Goal: Register for event/course

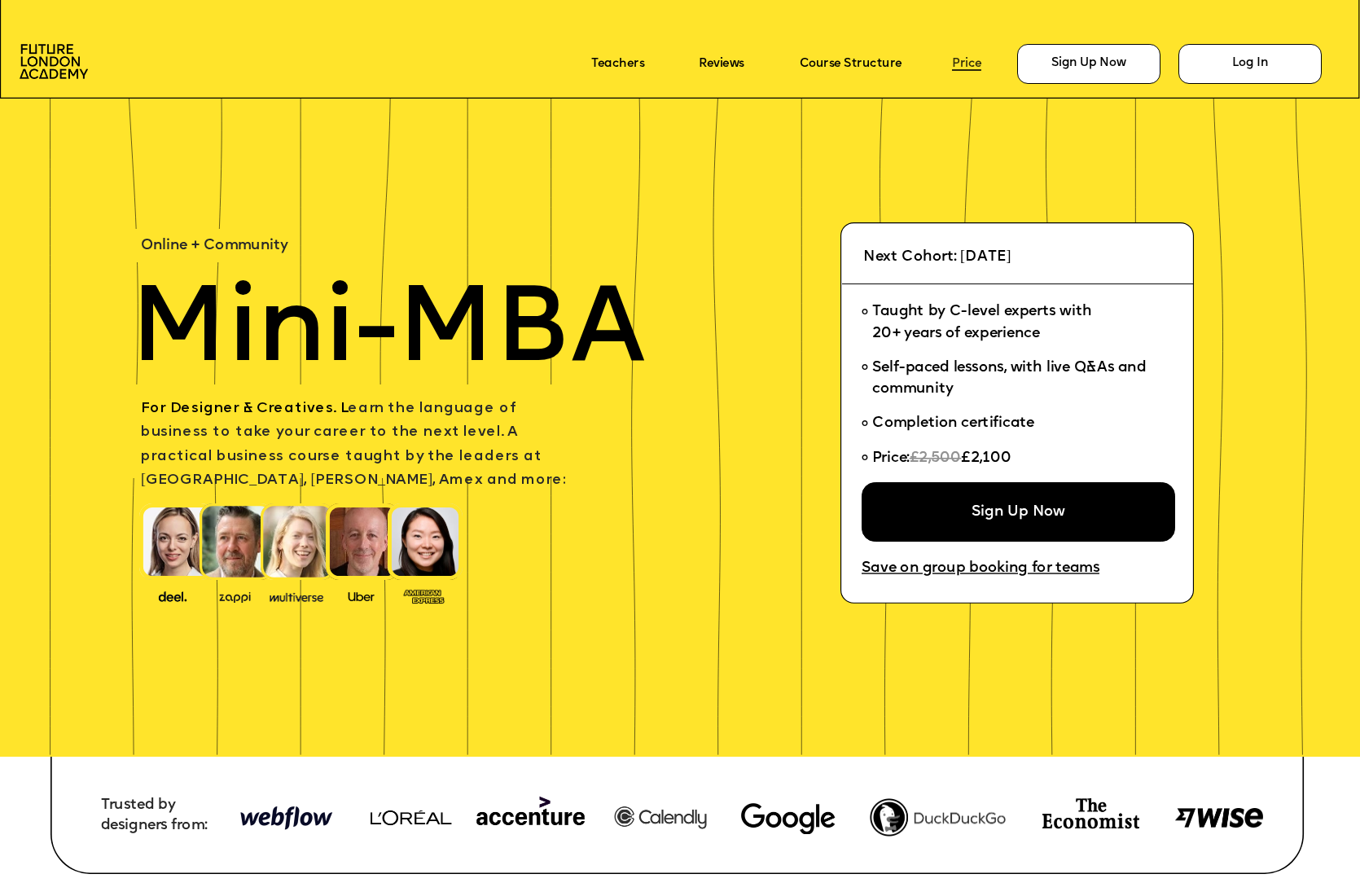
click at [965, 63] on link "Price" at bounding box center [966, 64] width 30 height 13
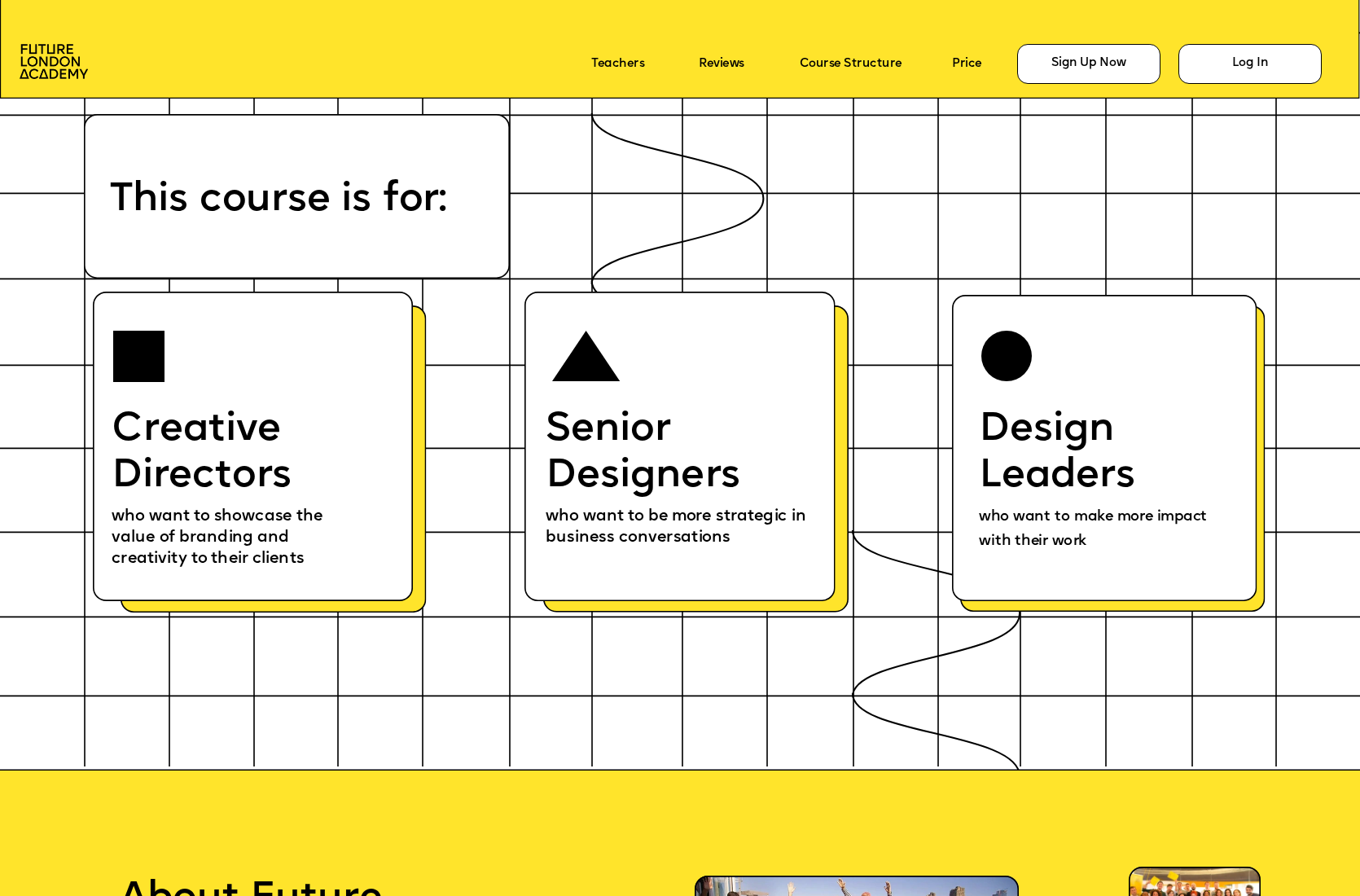
scroll to position [8131, 0]
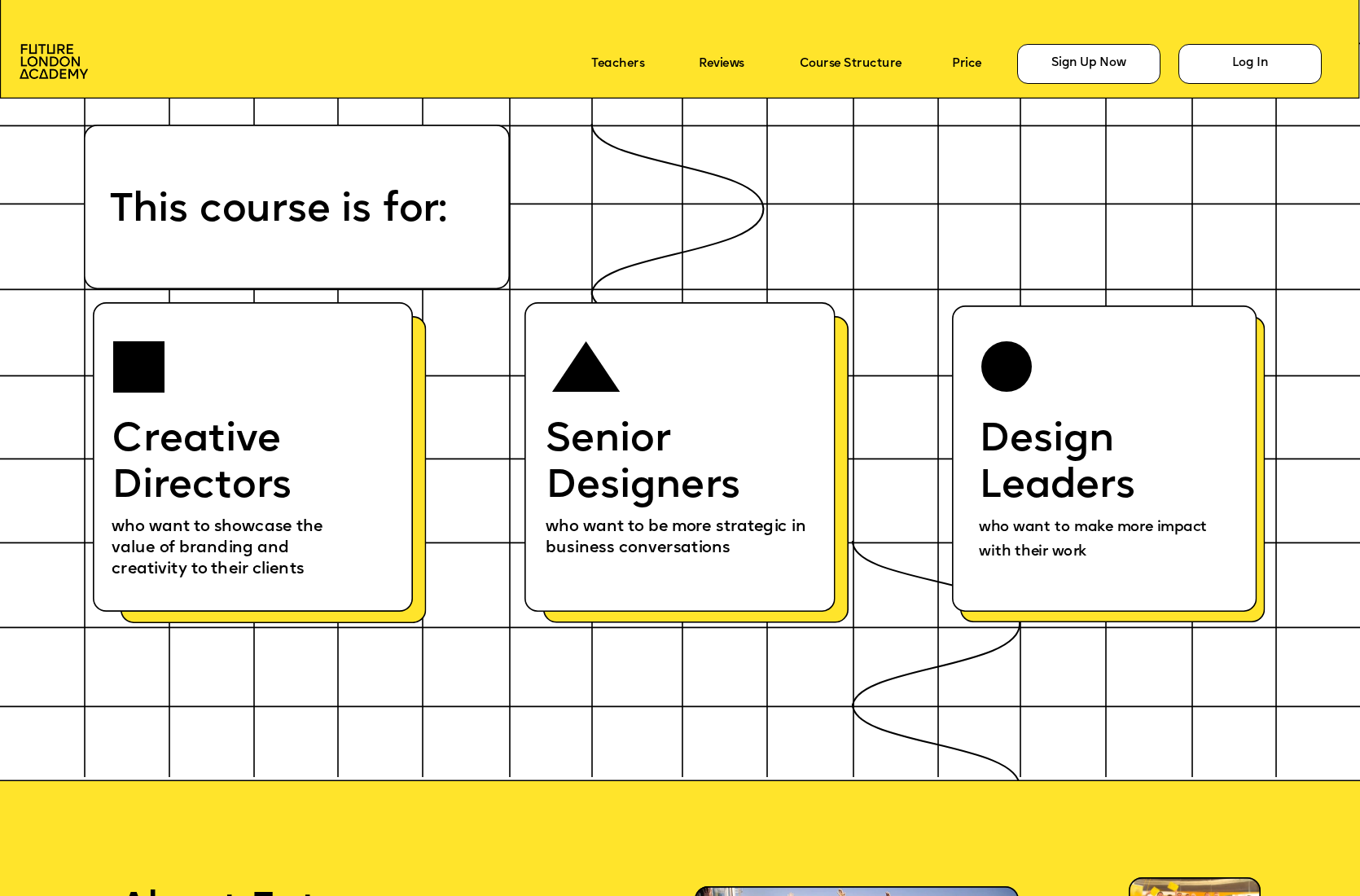
click at [1046, 480] on p "Design Leaders" at bounding box center [1100, 463] width 244 height 93
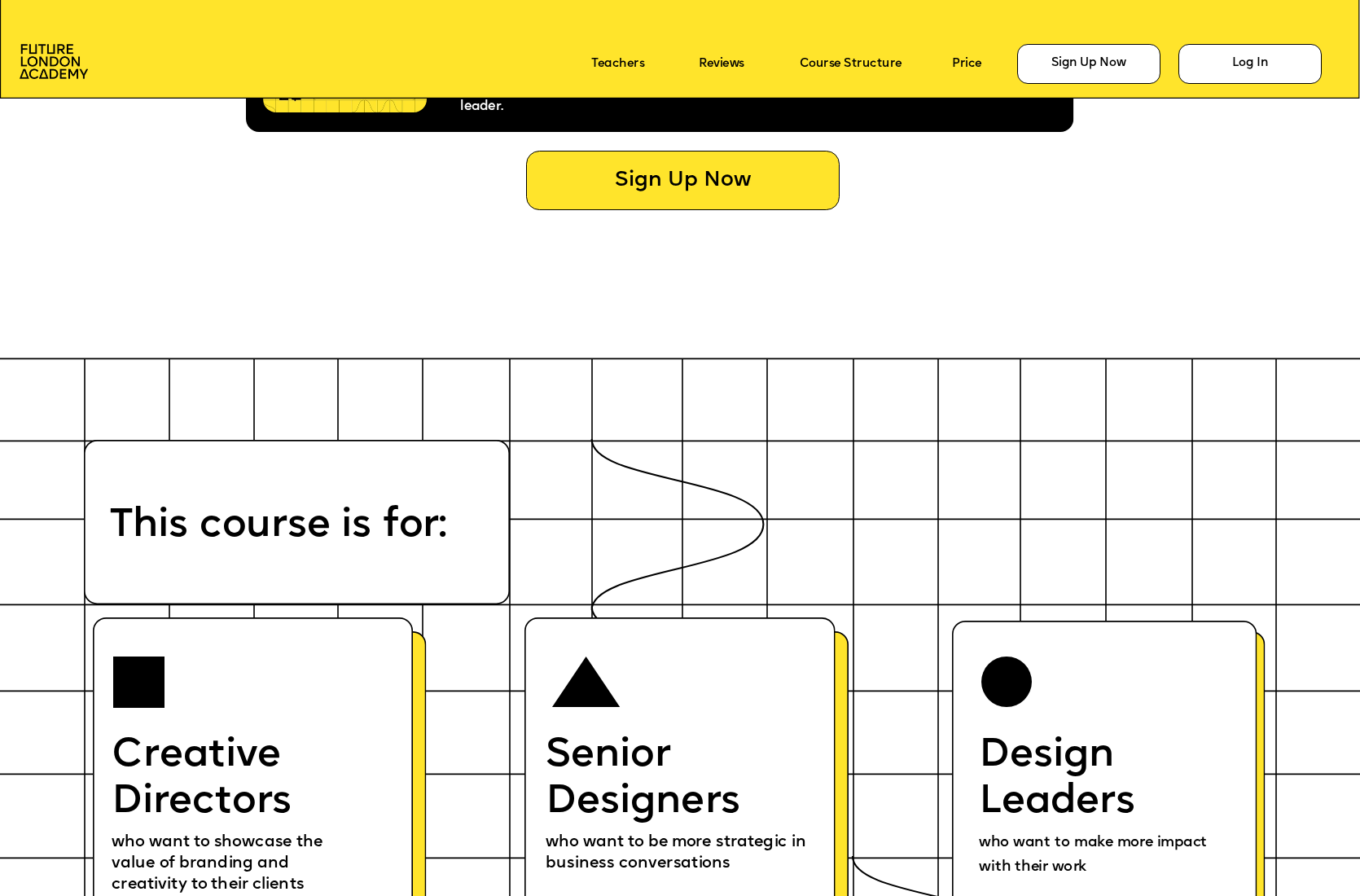
scroll to position [7815, 0]
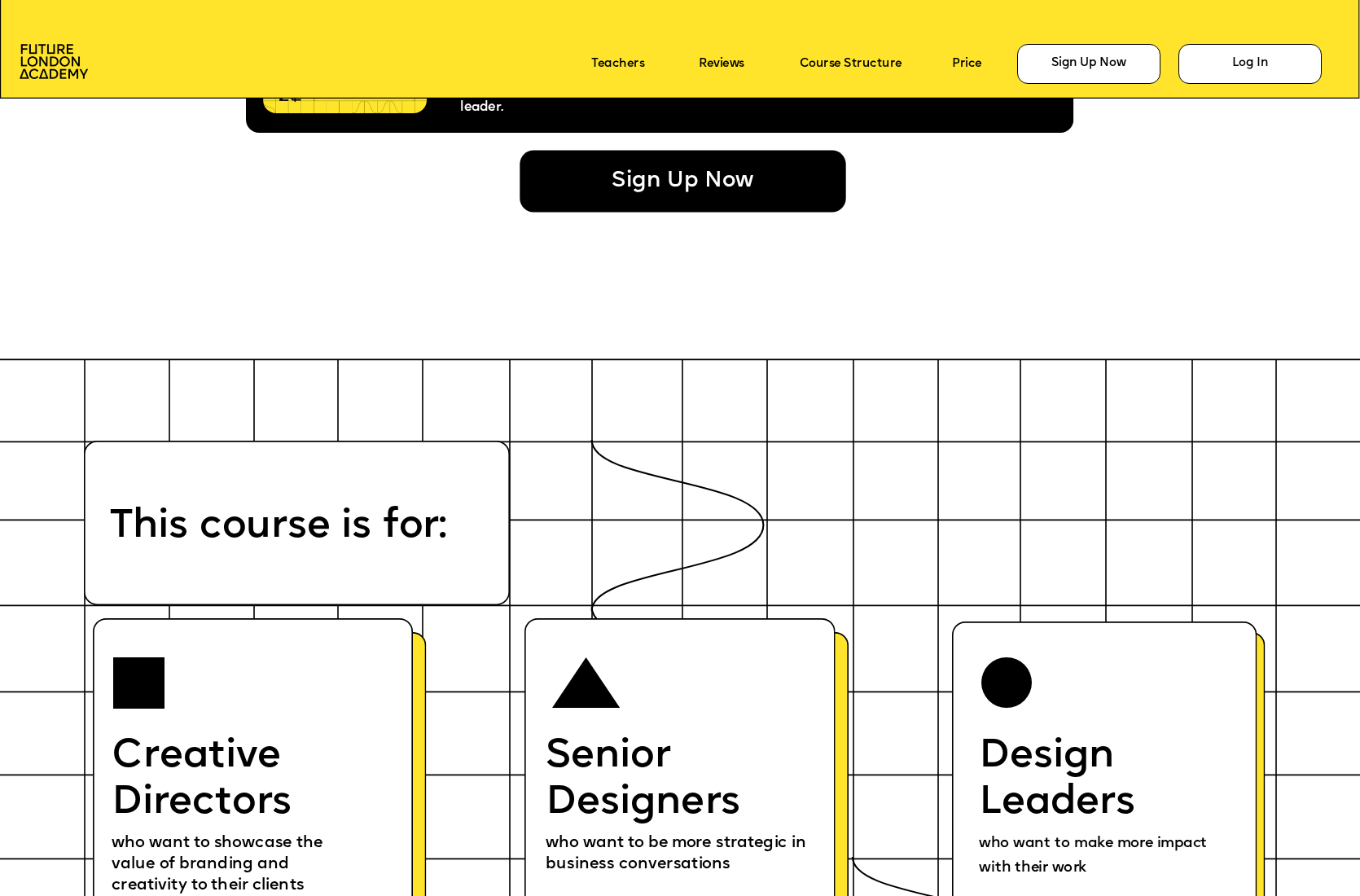
click at [686, 184] on div "Sign Up Now" at bounding box center [682, 181] width 325 height 62
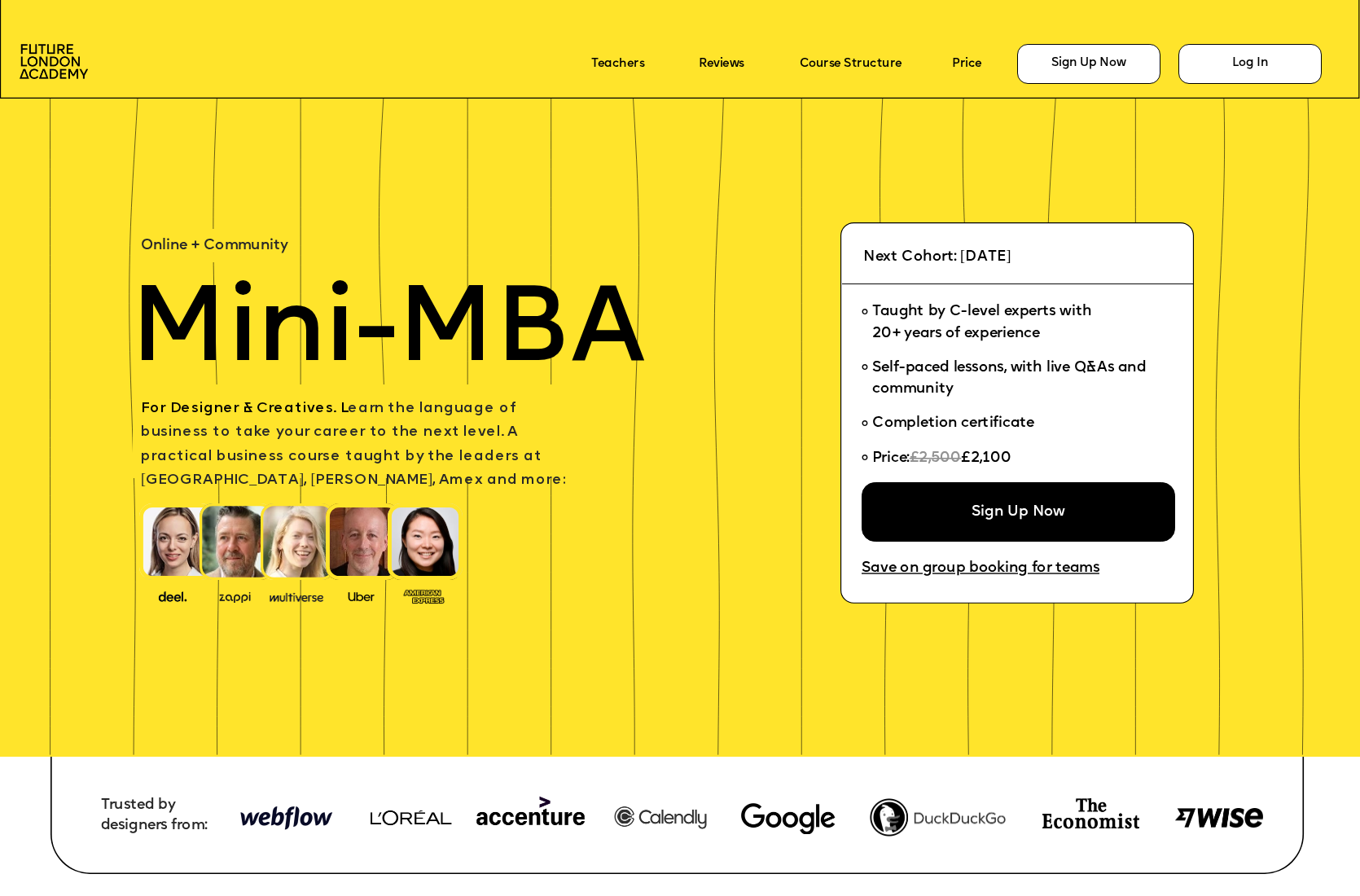
scroll to position [7815, 0]
